Goal: Task Accomplishment & Management: Manage account settings

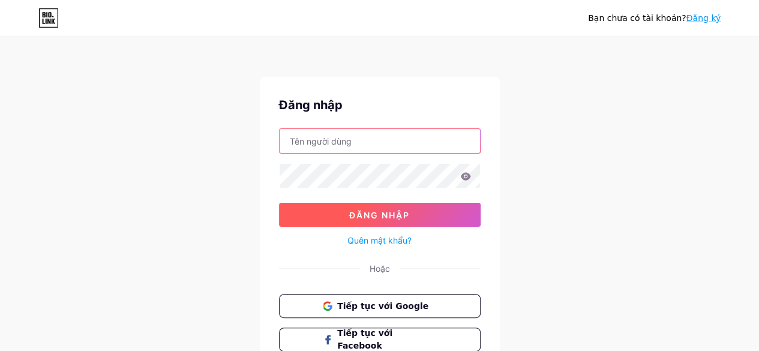
type input "[EMAIL_ADDRESS][DOMAIN_NAME]"
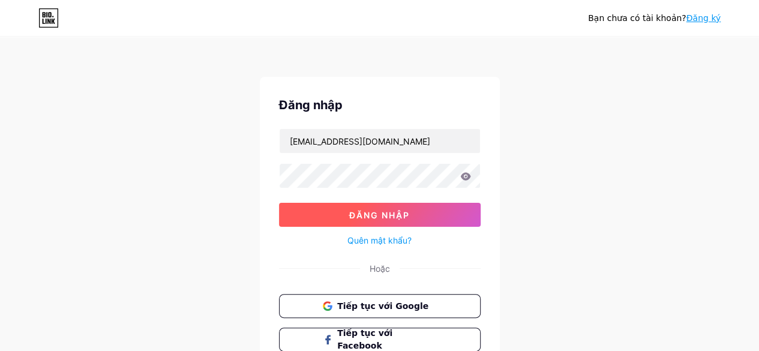
click at [377, 212] on font "Đăng nhập" at bounding box center [379, 215] width 61 height 10
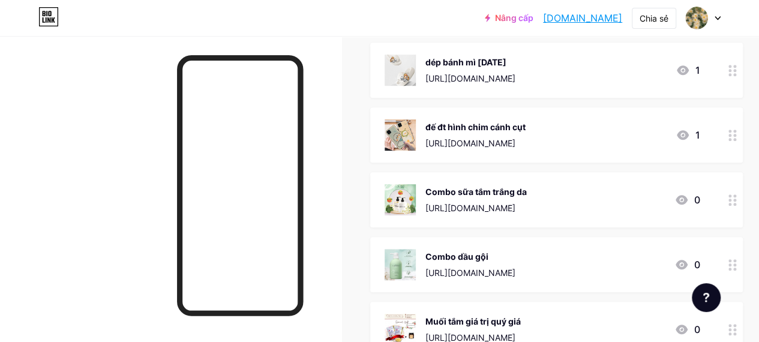
scroll to position [255, 0]
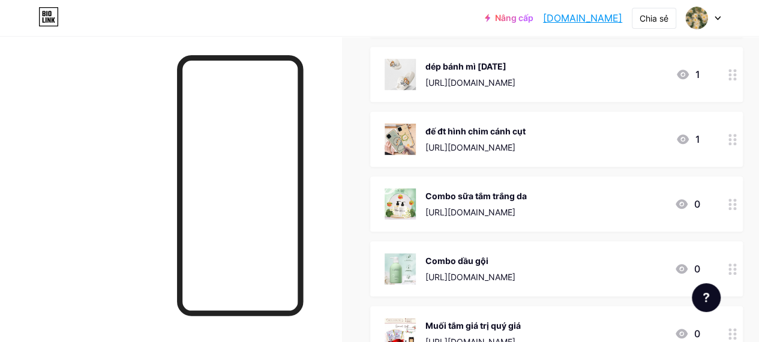
click at [737, 134] on icon at bounding box center [733, 139] width 8 height 11
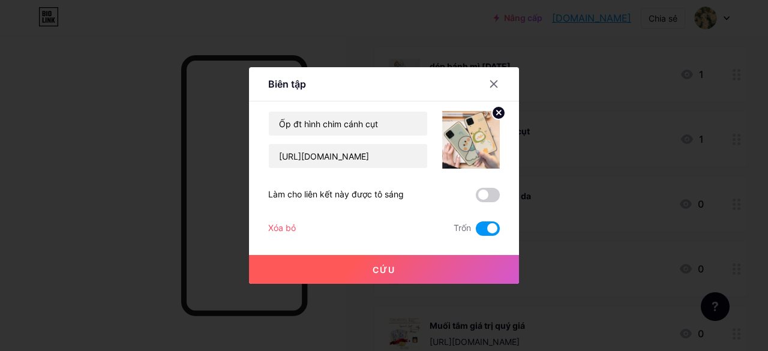
click at [430, 266] on button "Cứu" at bounding box center [384, 269] width 270 height 29
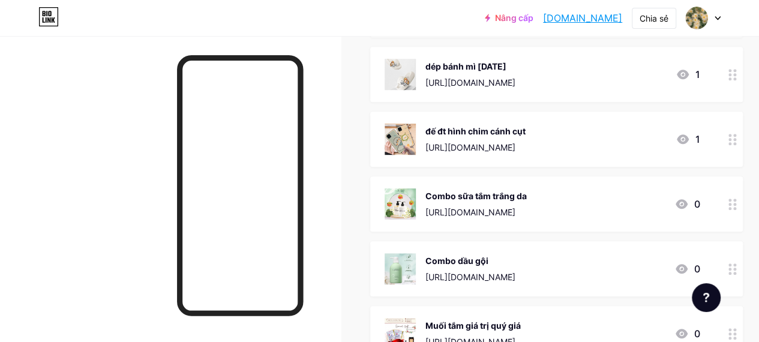
scroll to position [244, 0]
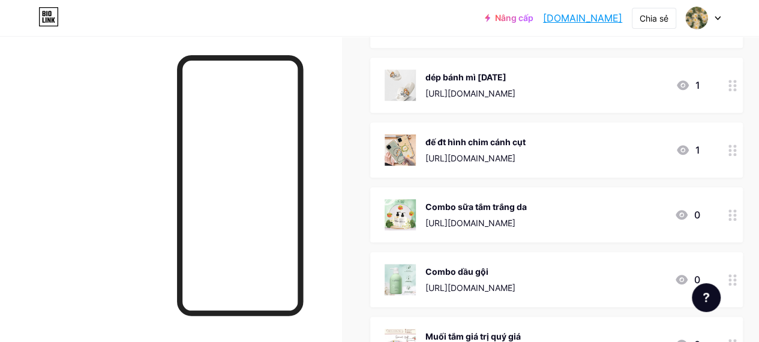
click at [737, 87] on icon at bounding box center [733, 85] width 8 height 11
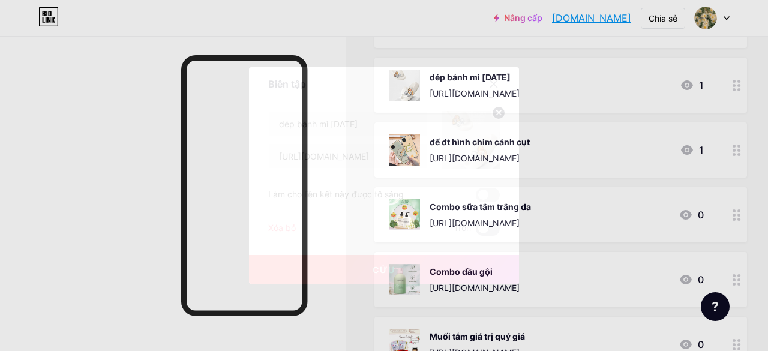
click at [485, 229] on span at bounding box center [488, 229] width 24 height 14
click at [476, 232] on input "checkbox" at bounding box center [476, 232] width 0 height 0
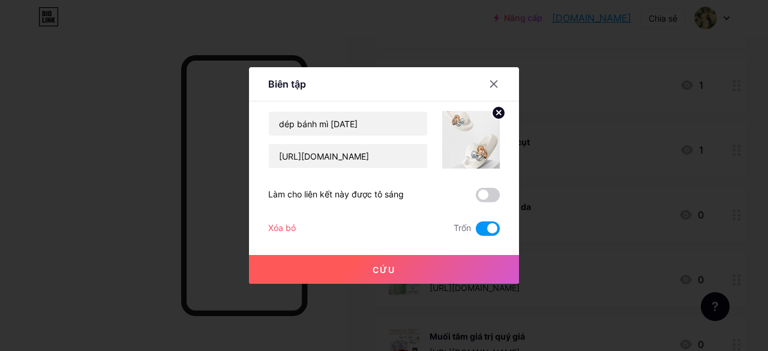
click at [455, 268] on button "Cứu" at bounding box center [384, 269] width 270 height 29
click at [282, 232] on font "Xóa bỏ" at bounding box center [282, 228] width 28 height 10
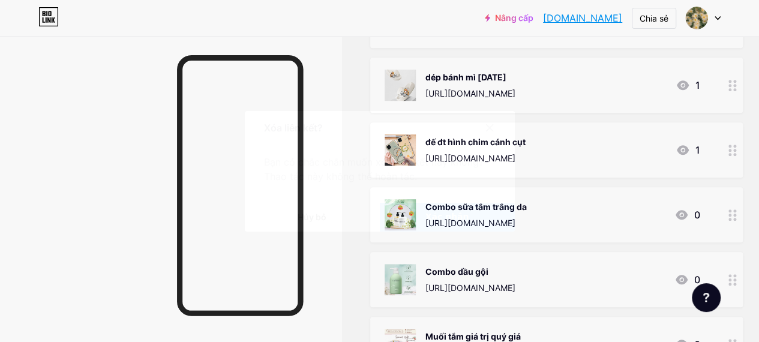
click at [451, 222] on font "Xác nhận" at bounding box center [448, 217] width 44 height 10
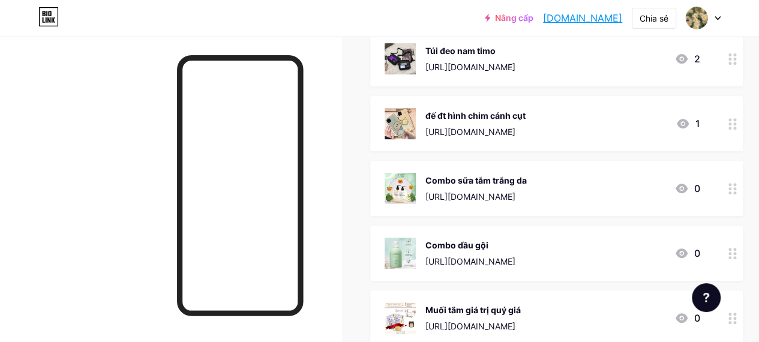
scroll to position [200, 0]
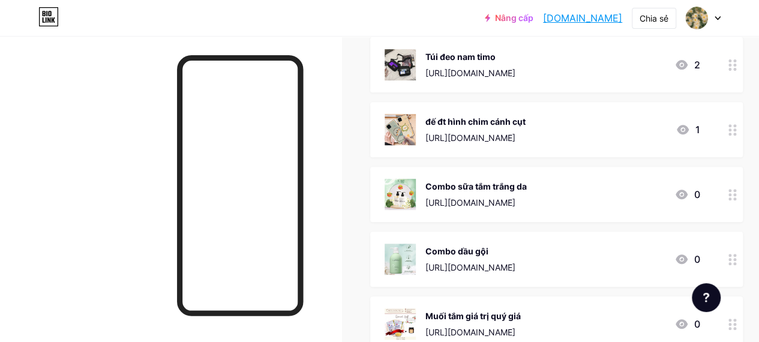
click at [736, 140] on div at bounding box center [733, 129] width 20 height 55
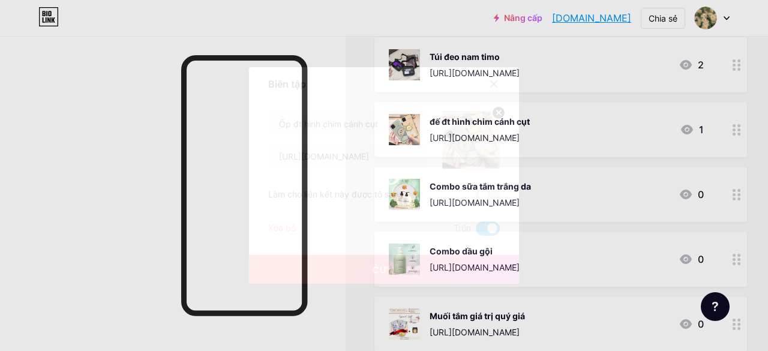
click at [286, 224] on font "Xóa bỏ" at bounding box center [282, 228] width 28 height 10
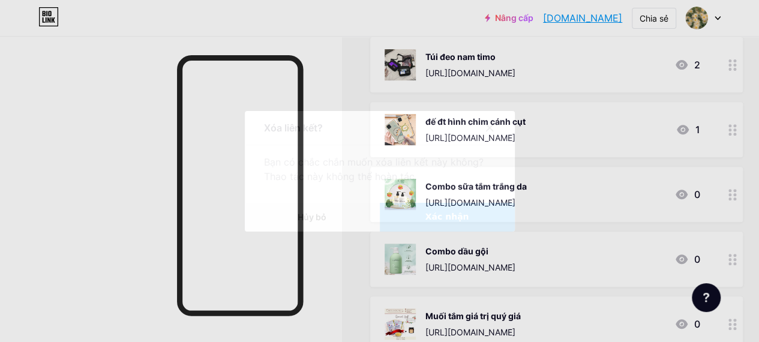
click at [457, 214] on button "Xác nhận" at bounding box center [447, 217] width 135 height 29
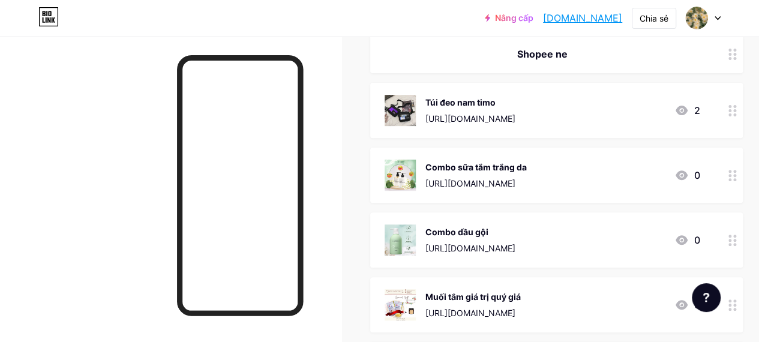
scroll to position [148, 1]
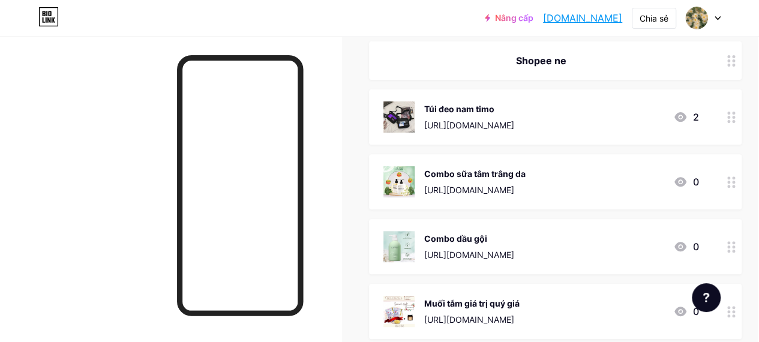
click at [736, 118] on icon at bounding box center [732, 117] width 8 height 11
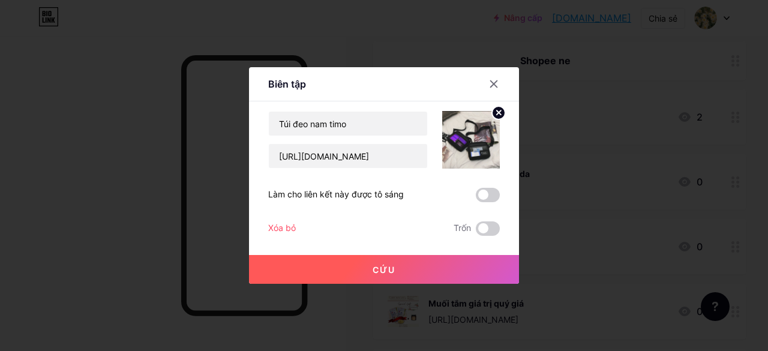
click at [283, 228] on font "Xóa bỏ" at bounding box center [282, 228] width 28 height 10
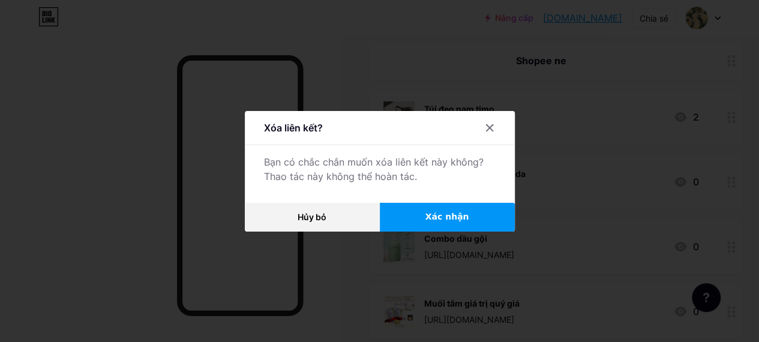
click at [435, 222] on font "Xác nhận" at bounding box center [448, 217] width 44 height 10
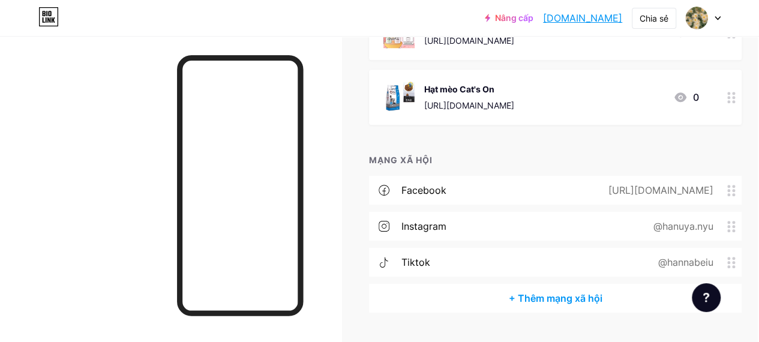
scroll to position [557, 1]
click at [620, 186] on font "[URL][DOMAIN_NAME]" at bounding box center [660, 190] width 105 height 12
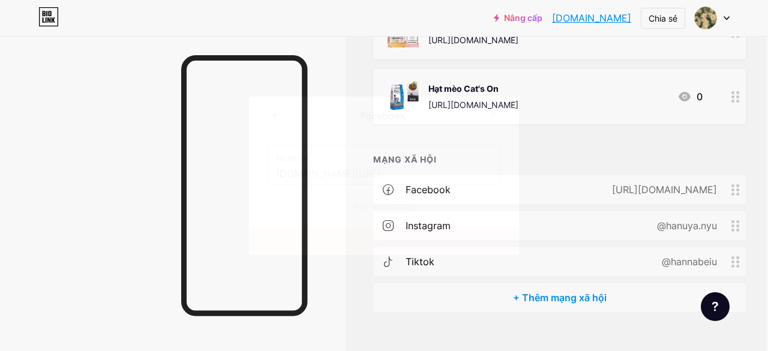
click at [562, 209] on div at bounding box center [384, 175] width 768 height 351
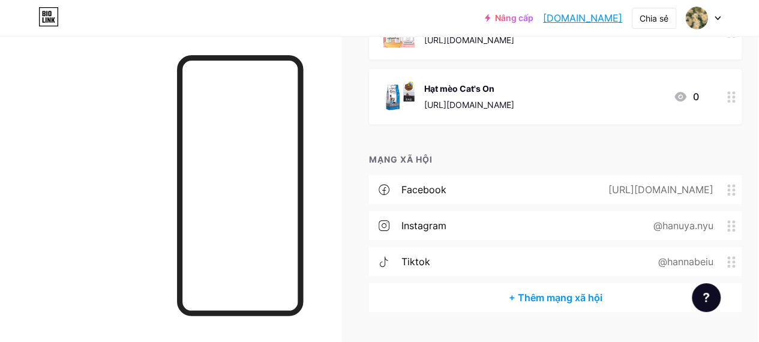
click at [660, 197] on div "facebook [URL][DOMAIN_NAME]" at bounding box center [555, 189] width 373 height 29
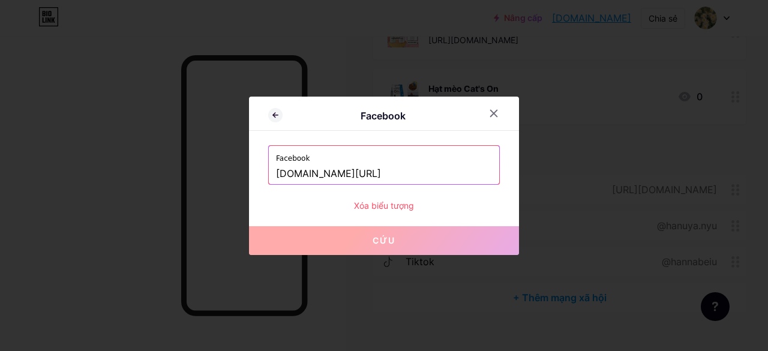
drag, startPoint x: 482, startPoint y: 173, endPoint x: 267, endPoint y: 178, distance: 215.0
click at [267, 178] on div "Facebook Facebook [DOMAIN_NAME][URL] Xóa biểu tượng Cứu" at bounding box center [384, 176] width 270 height 159
click at [494, 115] on icon at bounding box center [494, 114] width 10 height 10
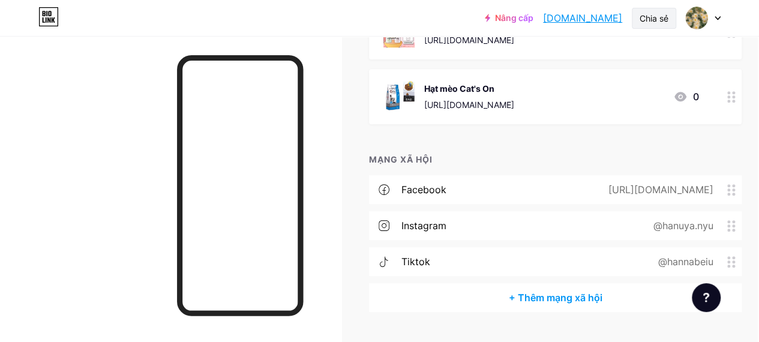
drag, startPoint x: 599, startPoint y: 18, endPoint x: 638, endPoint y: 15, distance: 38.5
click at [638, 15] on div "Chia sẻ" at bounding box center [654, 18] width 44 height 21
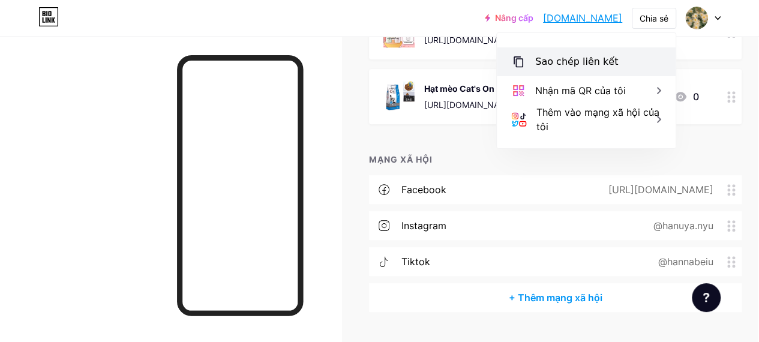
click at [585, 57] on font "Sao chép liên kết" at bounding box center [577, 61] width 83 height 11
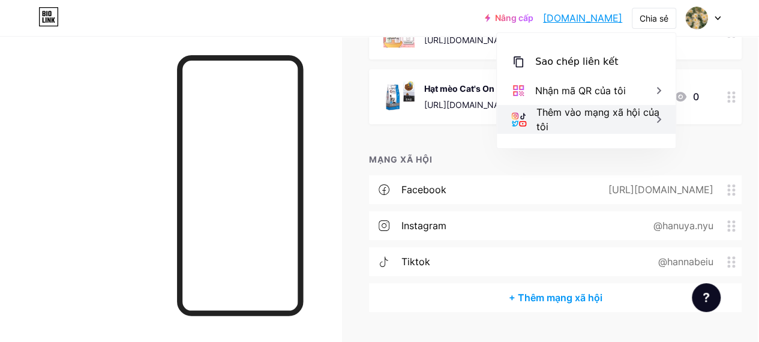
click at [599, 116] on font "Thêm vào mạng xã hội của tôi" at bounding box center [598, 119] width 123 height 26
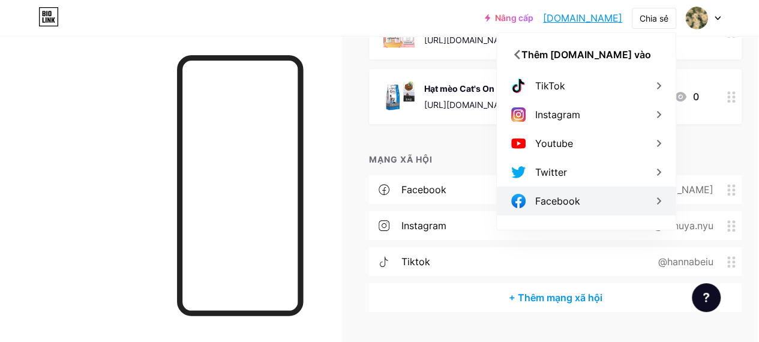
click at [606, 196] on div "Facebook" at bounding box center [586, 201] width 179 height 29
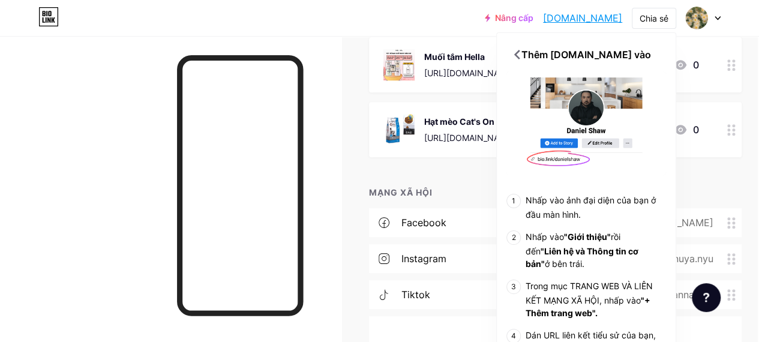
scroll to position [508, 1]
